Goal: Task Accomplishment & Management: Manage account settings

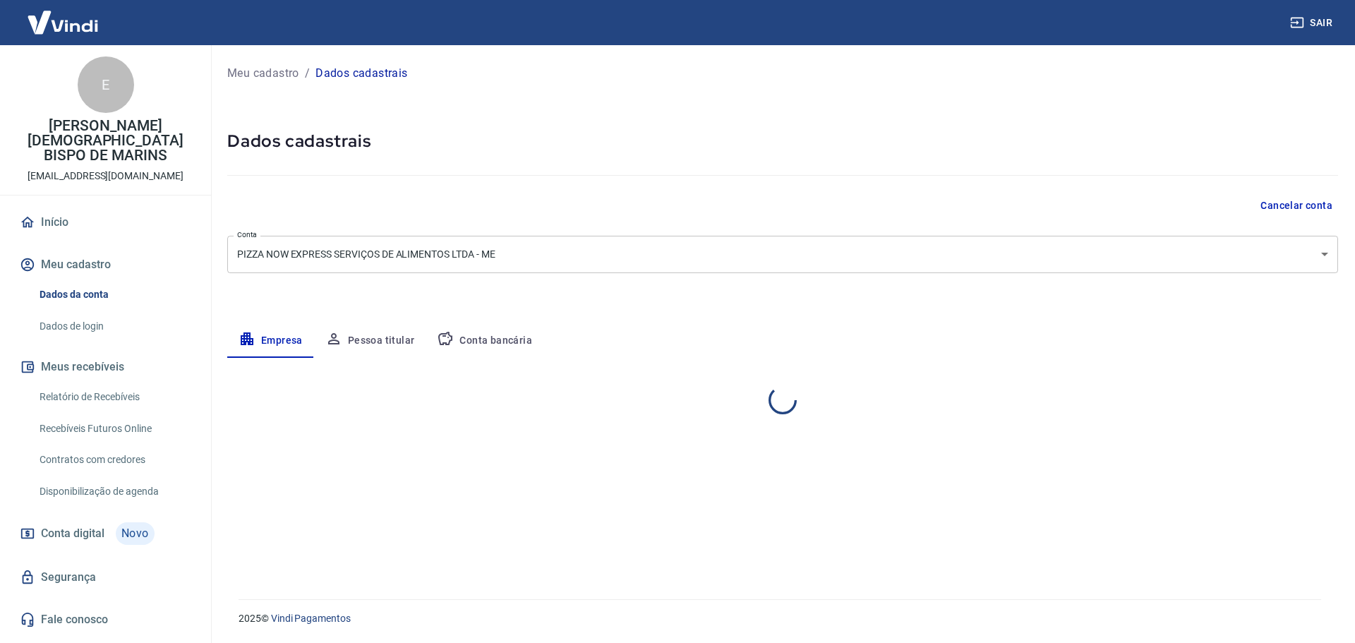
select select "PB"
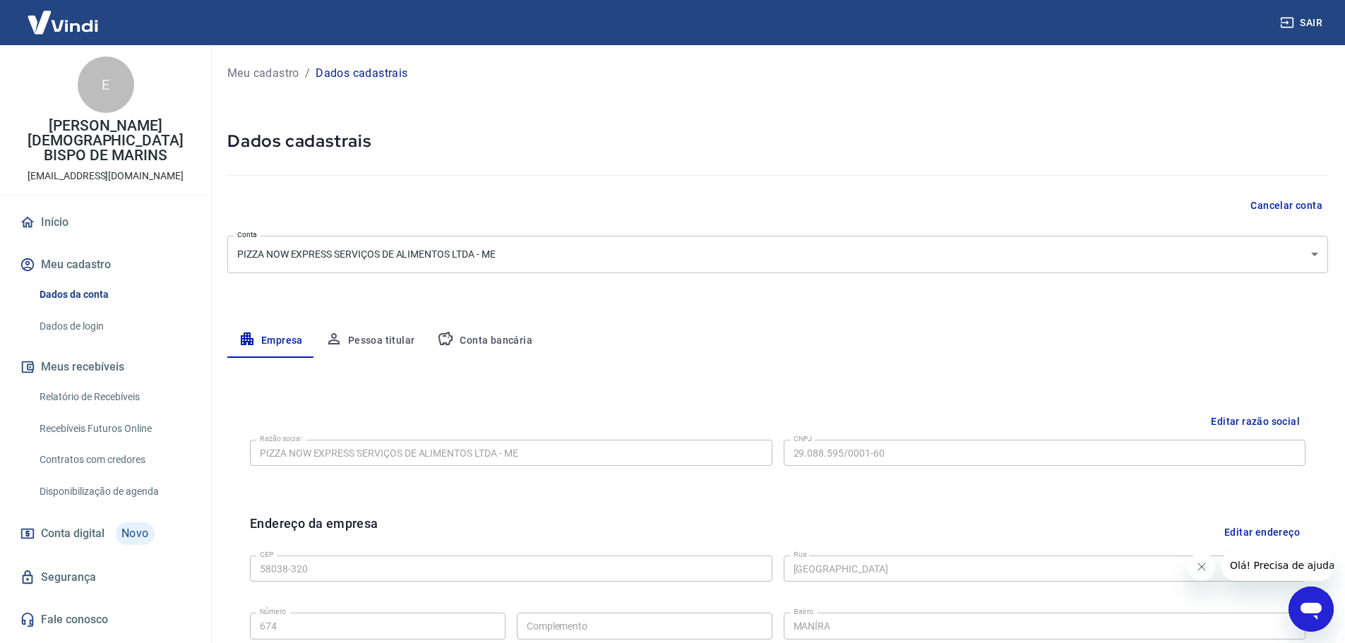
click at [459, 339] on button "Conta bancária" at bounding box center [485, 341] width 118 height 34
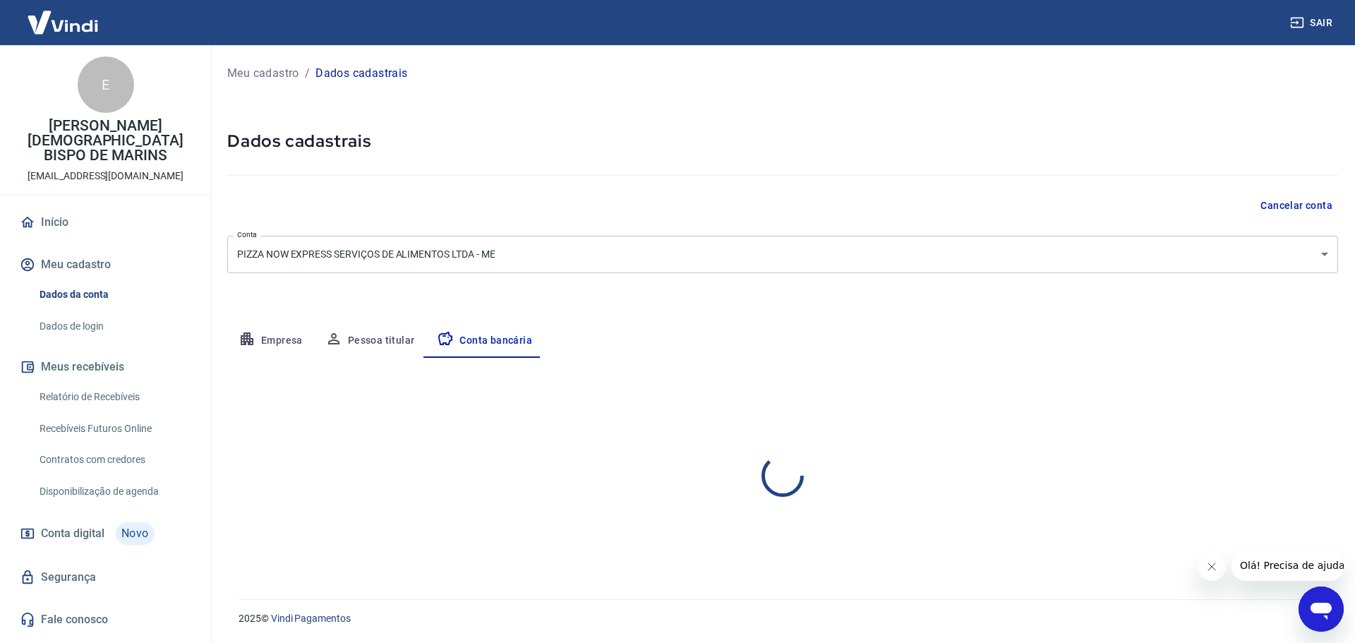
select select "1"
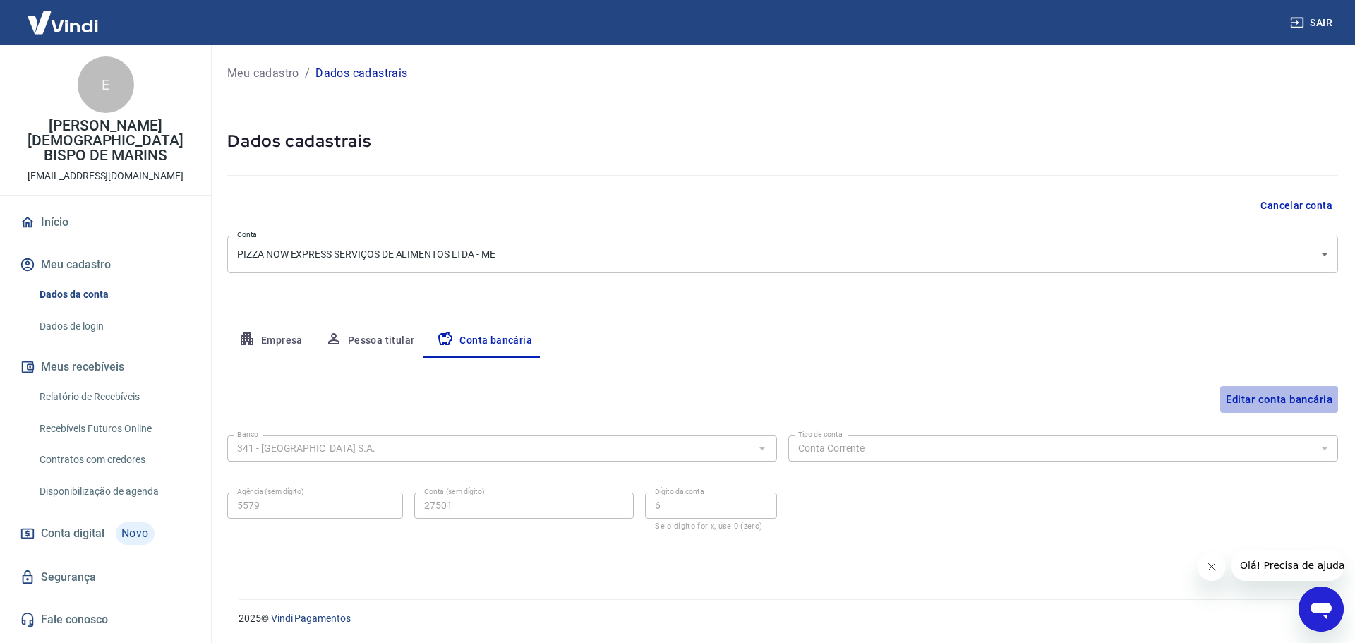
click at [1240, 399] on button "Editar conta bancária" at bounding box center [1279, 399] width 118 height 27
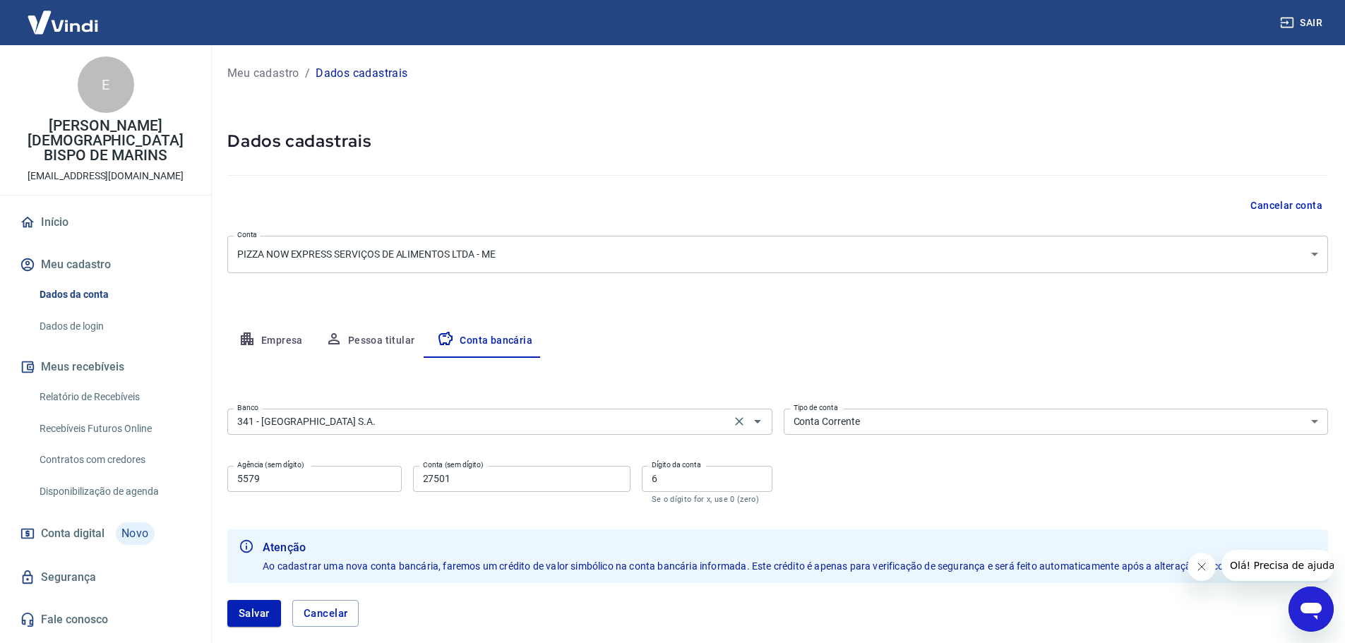
drag, startPoint x: 736, startPoint y: 418, endPoint x: 722, endPoint y: 421, distance: 14.4
click at [736, 418] on icon "Clear" at bounding box center [739, 421] width 14 height 14
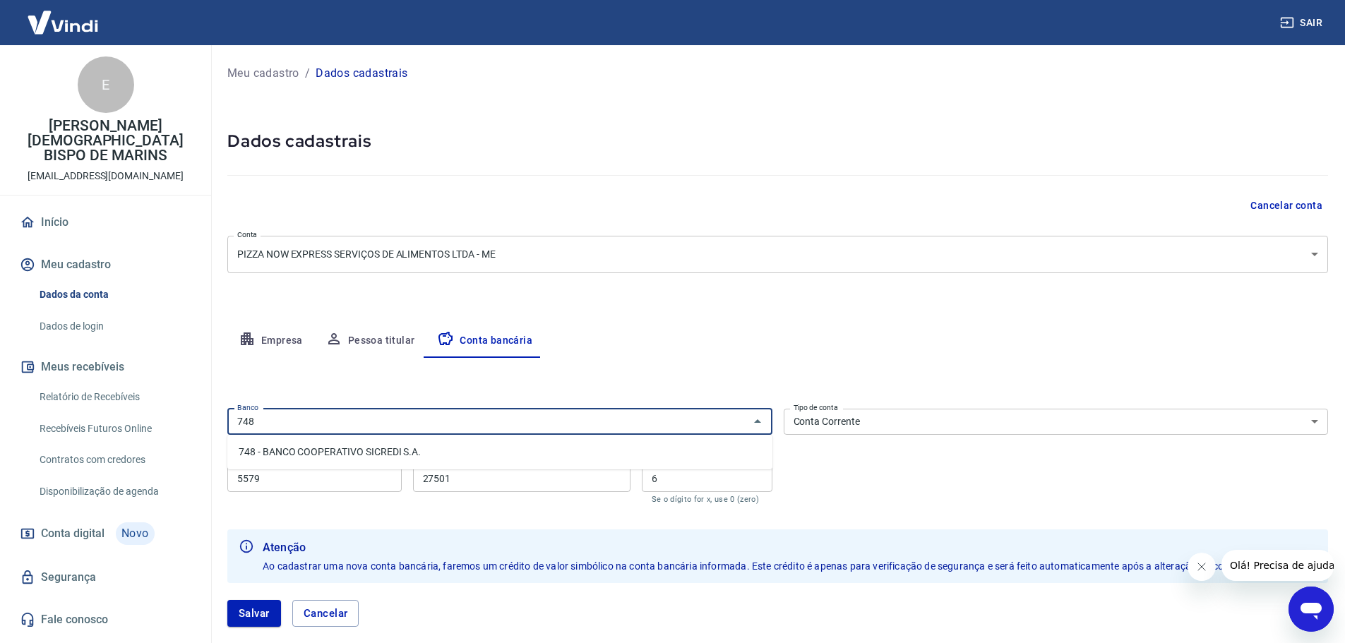
click at [419, 452] on li "748 - BANCO COOPERATIVO SICREDI S.A." at bounding box center [499, 451] width 545 height 23
type input "748 - BANCO COOPERATIVO SICREDI S.A."
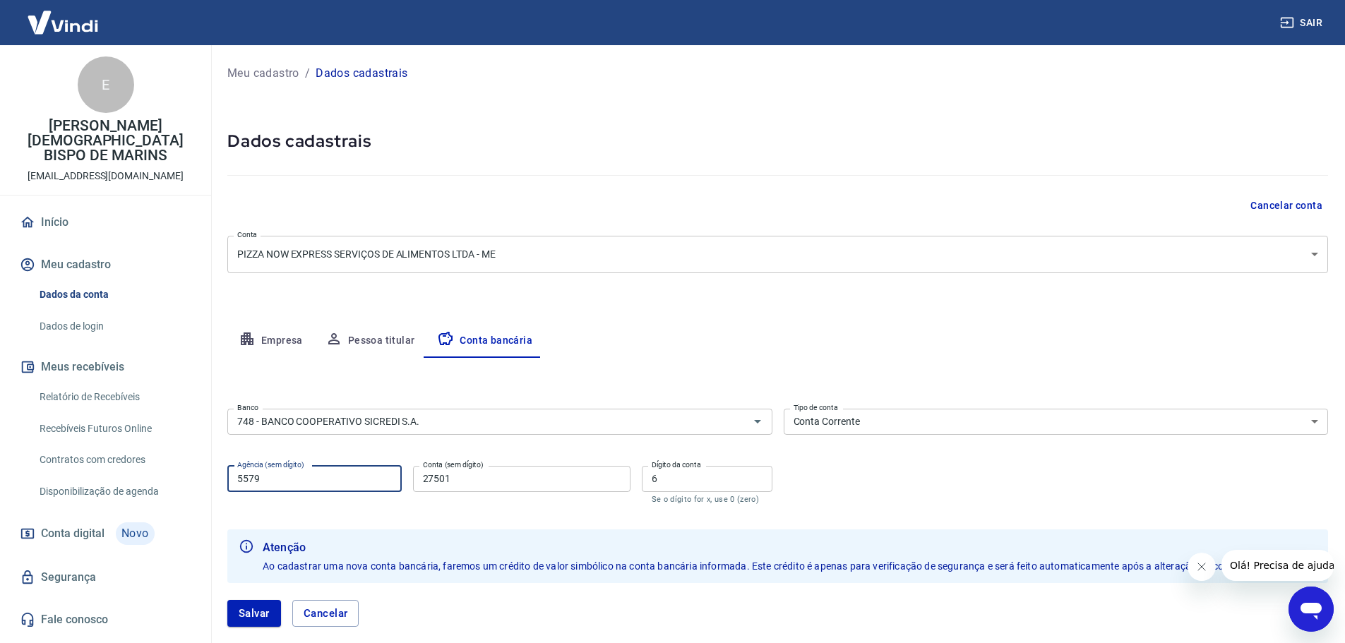
click at [284, 481] on input "5579" at bounding box center [314, 479] width 174 height 26
type input "5"
type input "2201"
click at [690, 475] on input "6" at bounding box center [707, 479] width 131 height 26
click at [512, 490] on input "Conta (sem dígito)" at bounding box center [521, 479] width 217 height 26
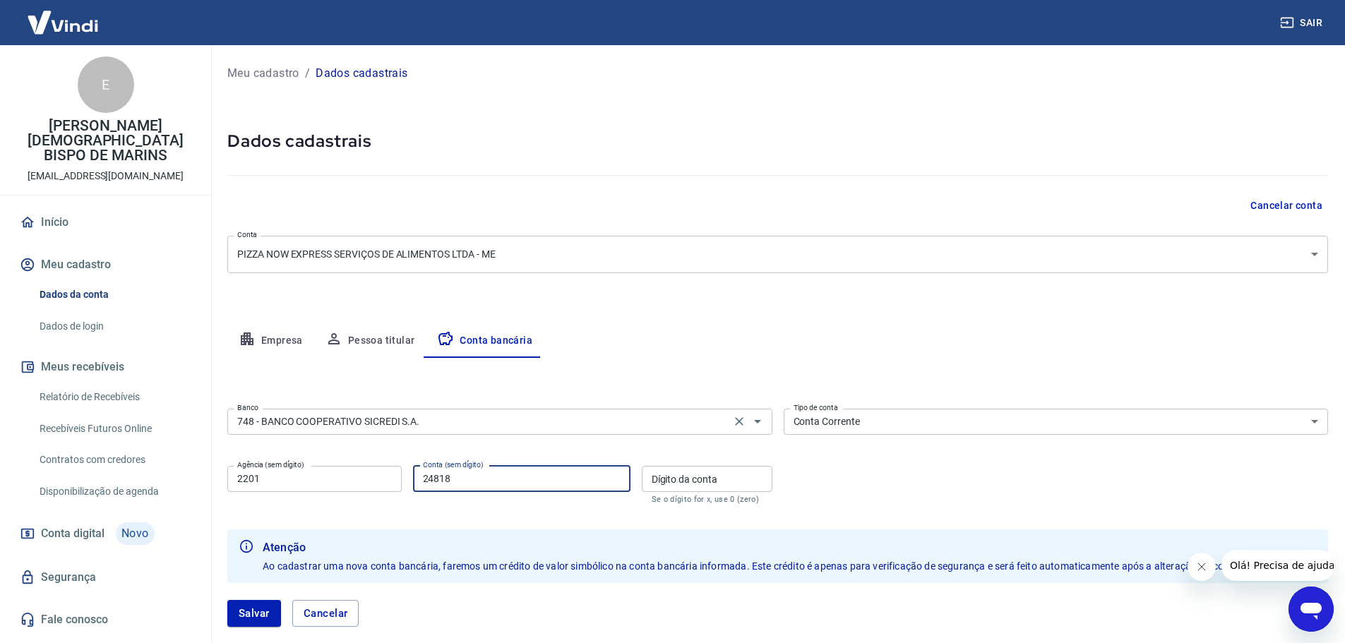
type input "24818"
type input "5"
click at [927, 508] on form "Banco 748 - BANCO COOPERATIVO SICREDI S.A. Banco Tipo de conta Conta Corrente C…" at bounding box center [777, 523] width 1100 height 241
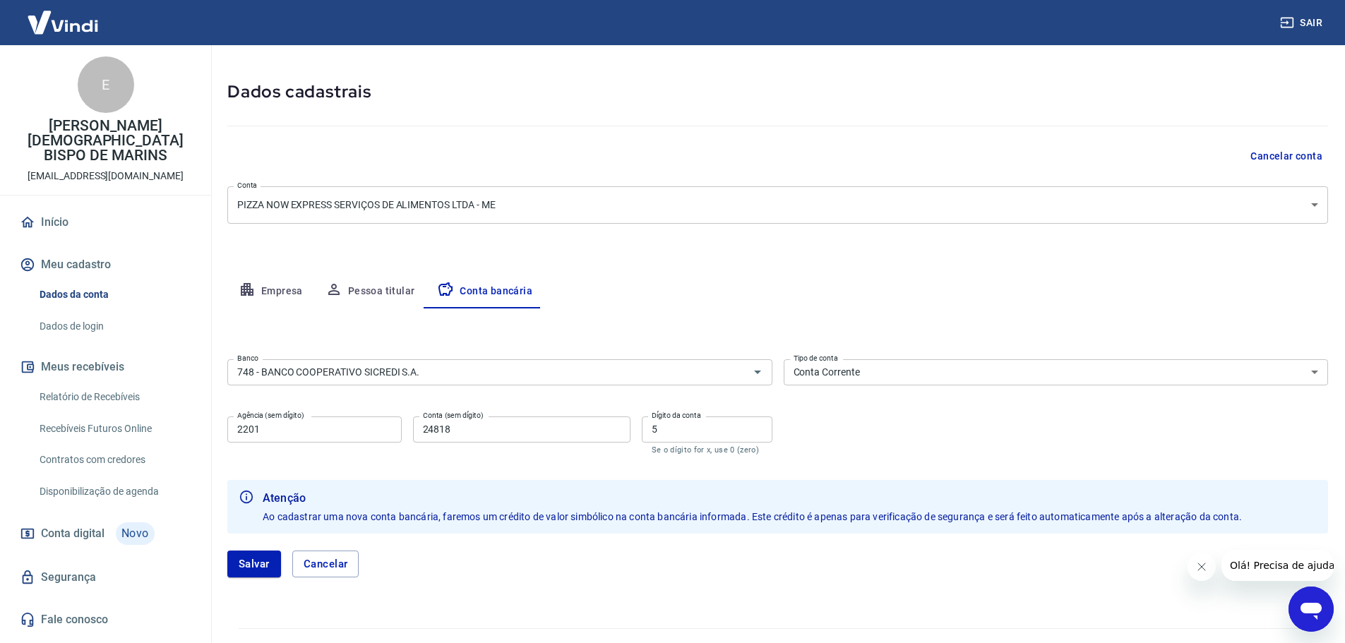
scroll to position [78, 0]
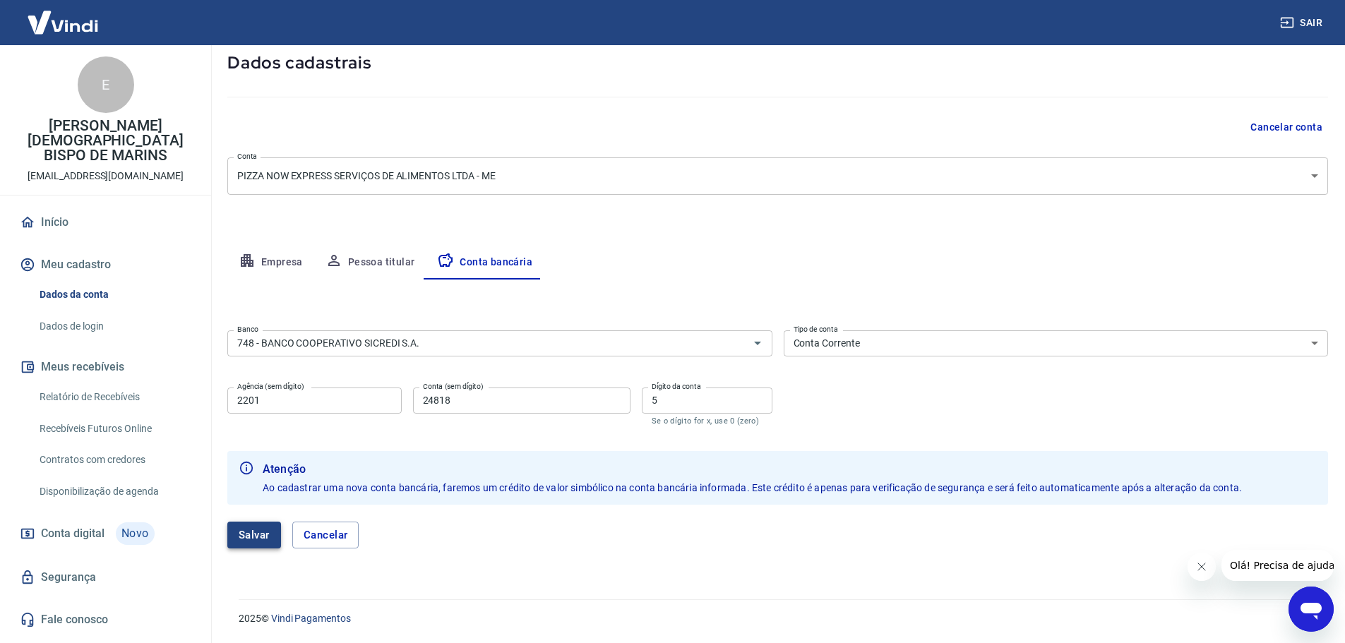
click at [264, 534] on button "Salvar" at bounding box center [254, 535] width 54 height 27
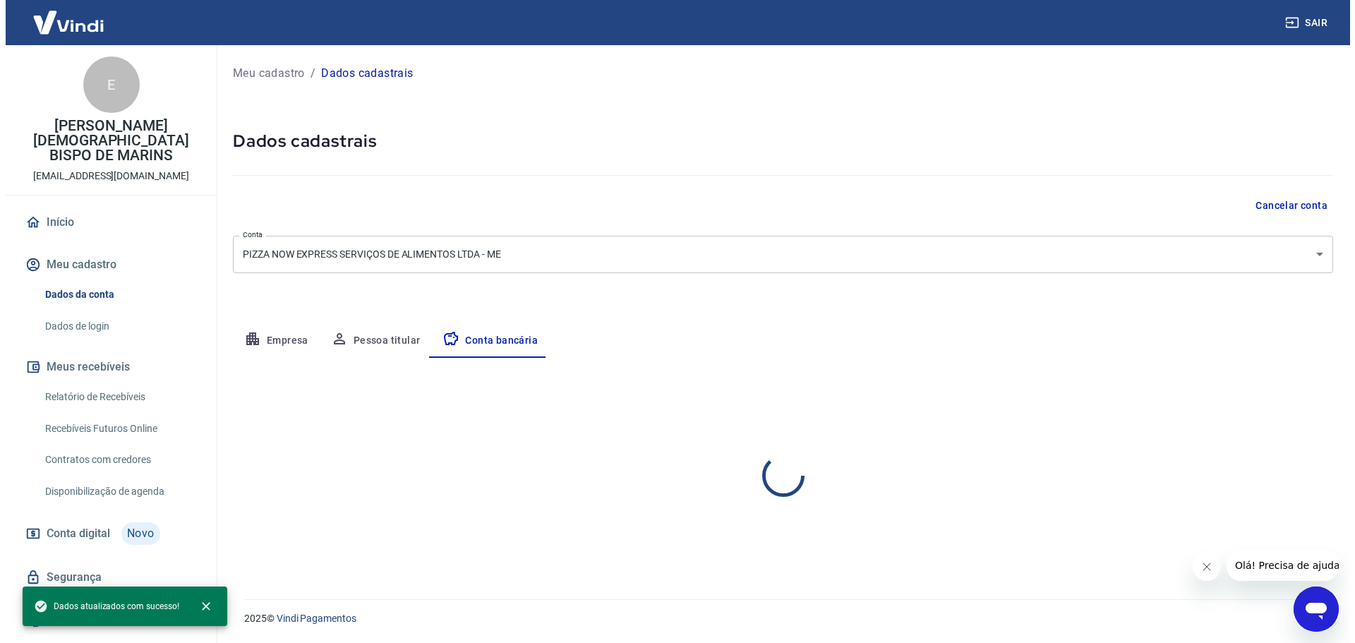
scroll to position [0, 0]
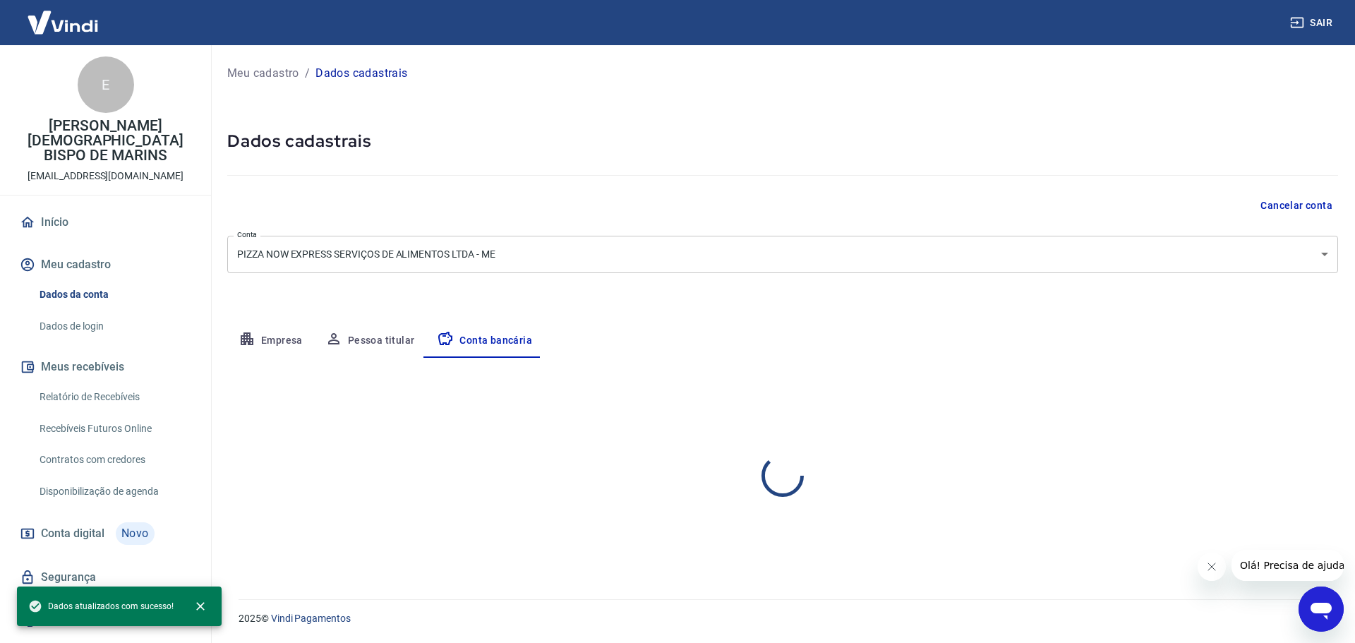
select select "1"
